Goal: Find specific page/section: Find specific page/section

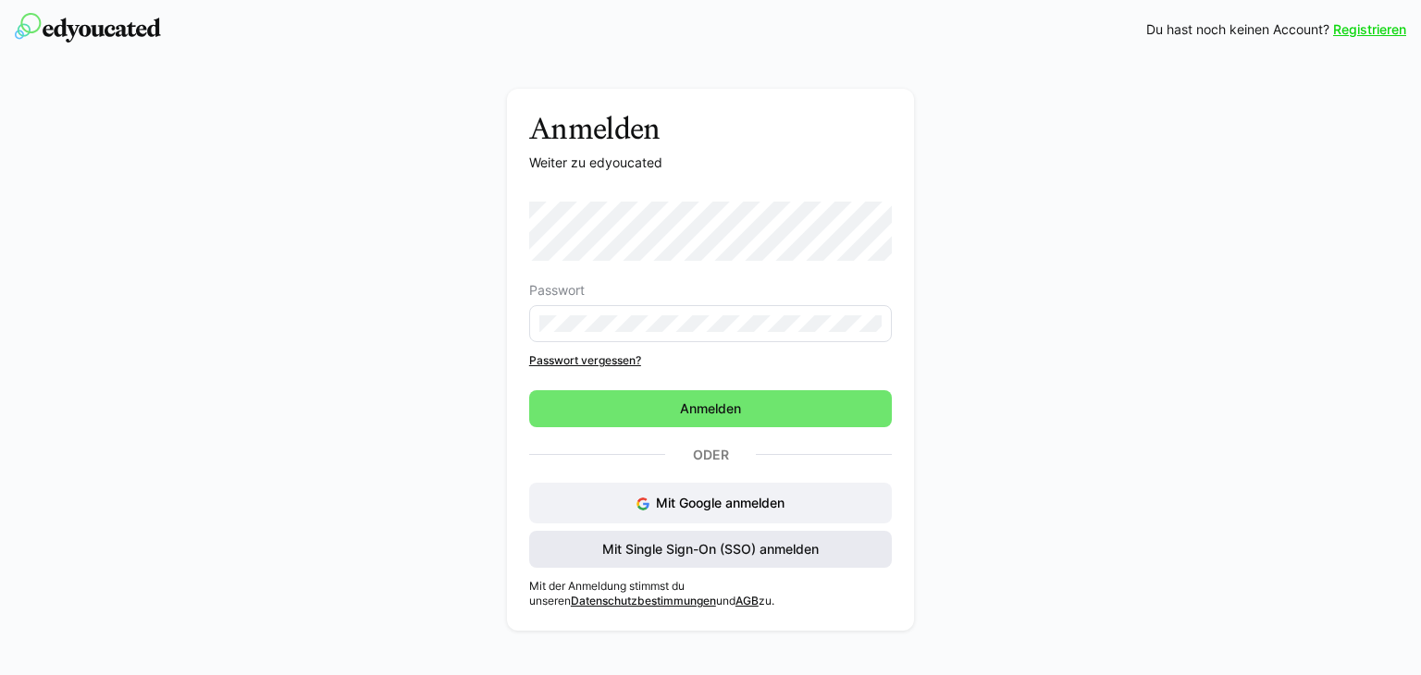
click at [726, 541] on span "Mit Single Sign-On (SSO) anmelden" at bounding box center [710, 549] width 222 height 18
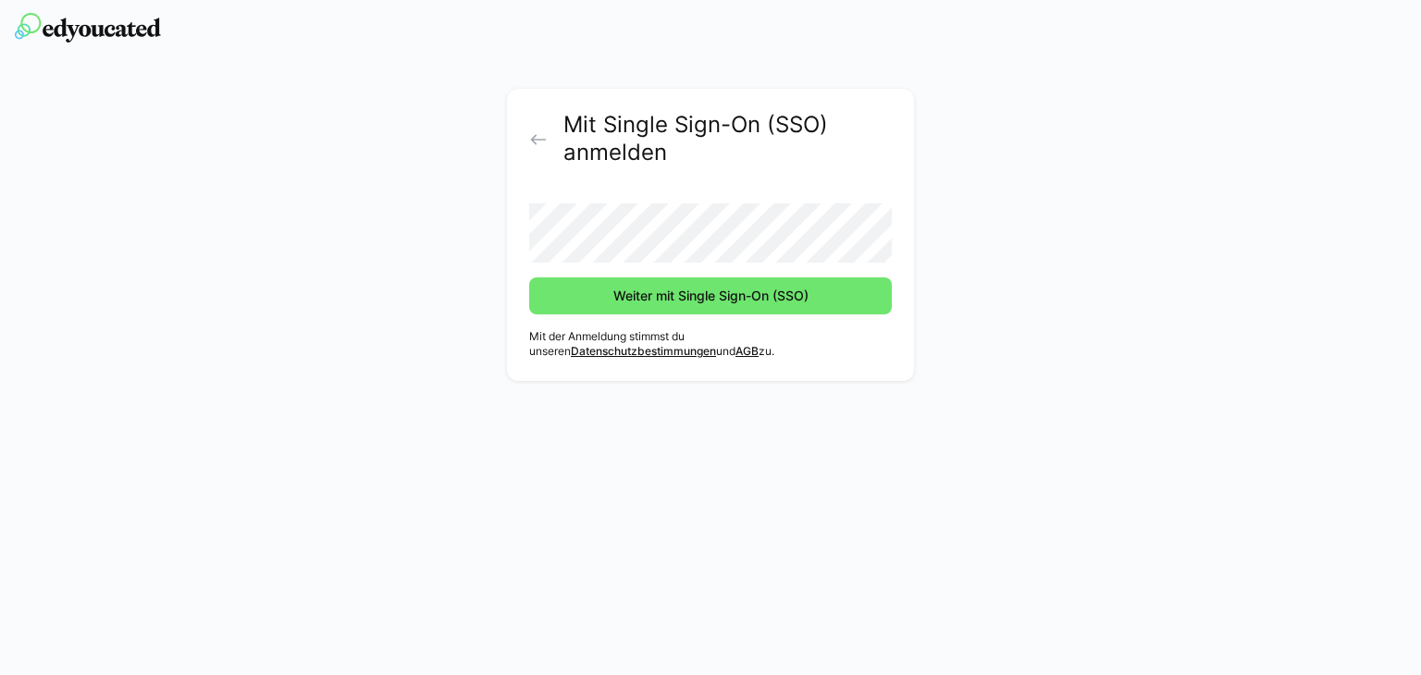
click at [529, 277] on button "Weiter mit Single Sign-On (SSO)" at bounding box center [710, 295] width 363 height 37
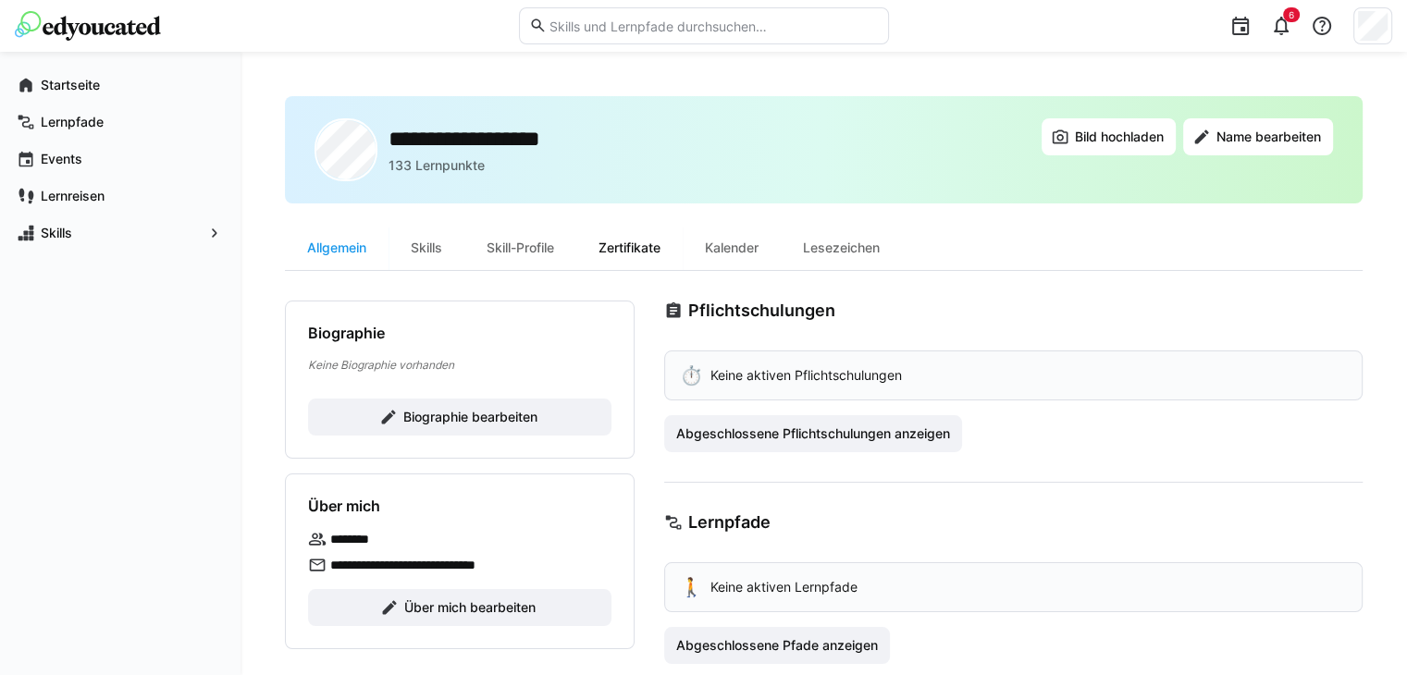
click at [647, 259] on div "Zertifikate" at bounding box center [629, 248] width 106 height 44
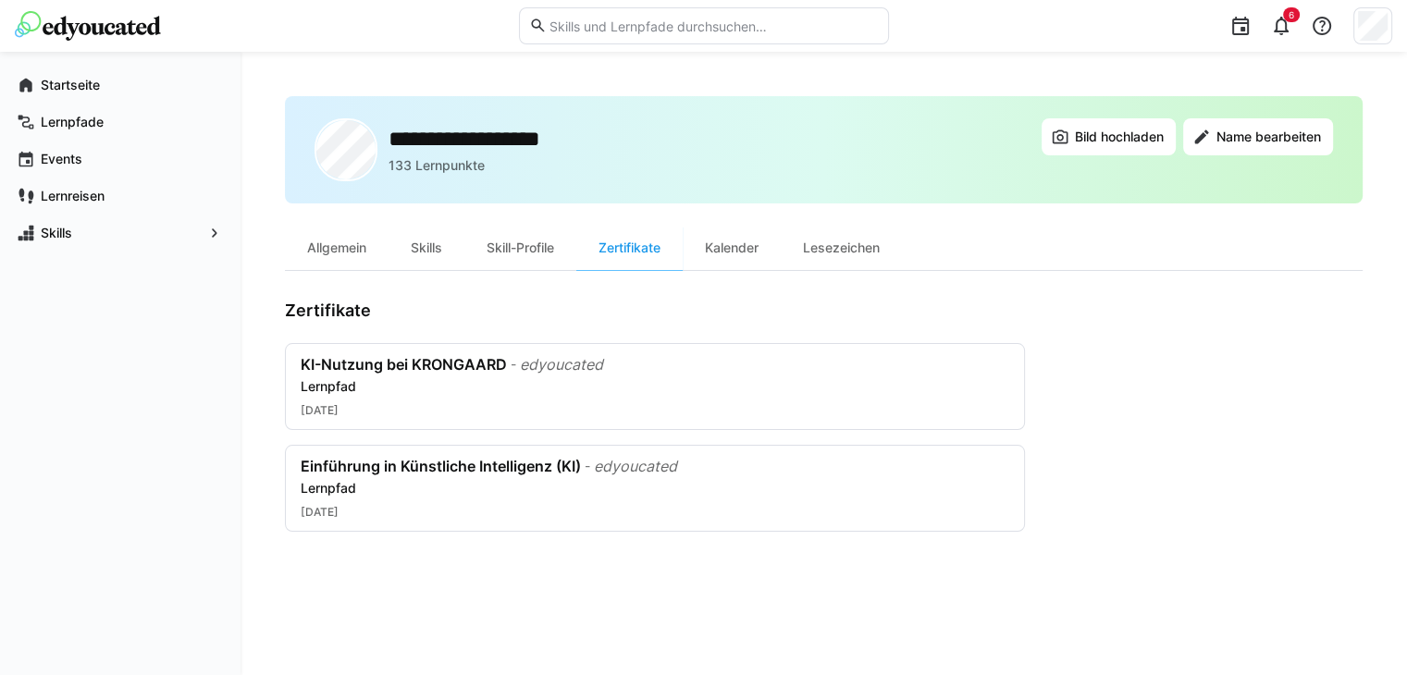
click at [1180, 397] on app-user-profile-inner-container "Zertifikate KI-Nutzung bei KRONGAARD - edyoucated Lernpfad [DATE] Einführung in…" at bounding box center [823, 416] width 1077 height 231
